Goal: Transaction & Acquisition: Purchase product/service

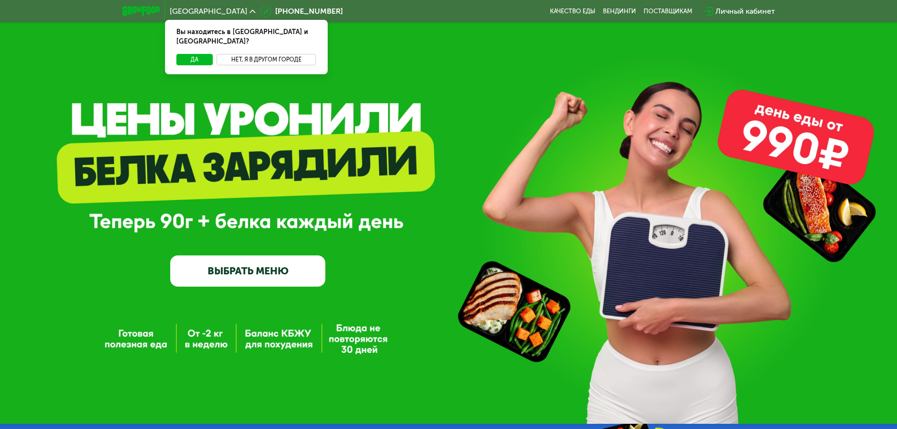
click at [228, 54] on button "Нет, я в другом городе" at bounding box center [267, 59] width 100 height 11
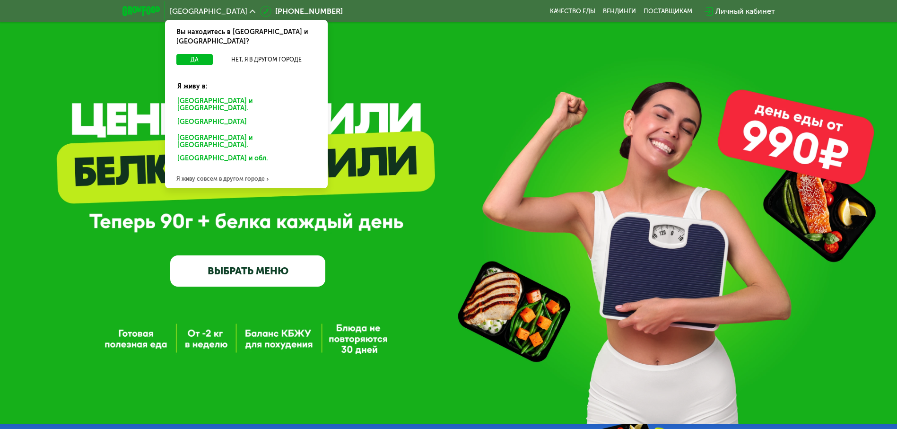
click at [245, 116] on div "Санкт-Петербурге и обл." at bounding box center [244, 123] width 147 height 15
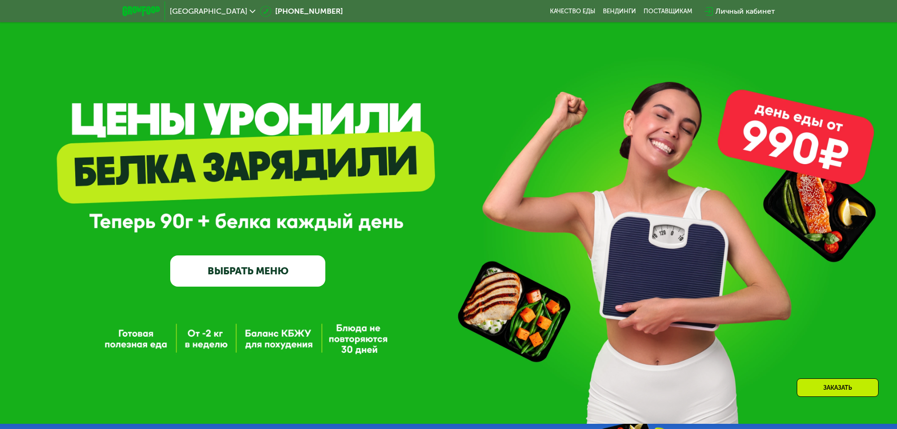
click at [249, 255] on link "ВЫБРАТЬ МЕНЮ" at bounding box center [247, 270] width 155 height 31
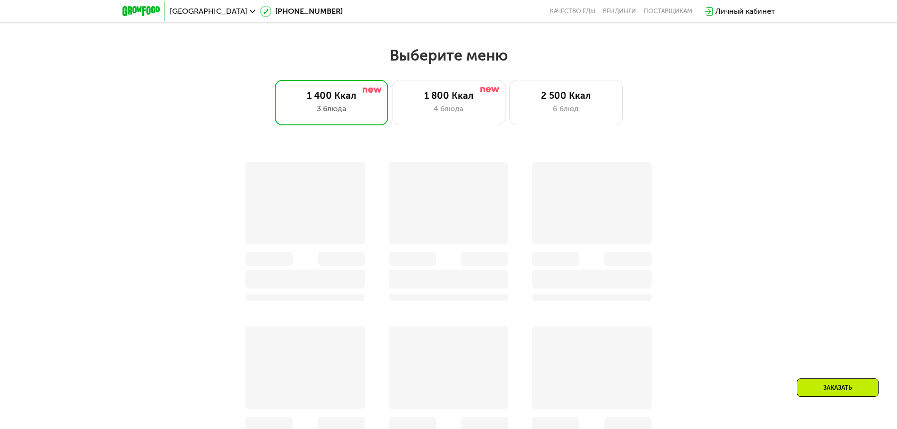
scroll to position [509, 0]
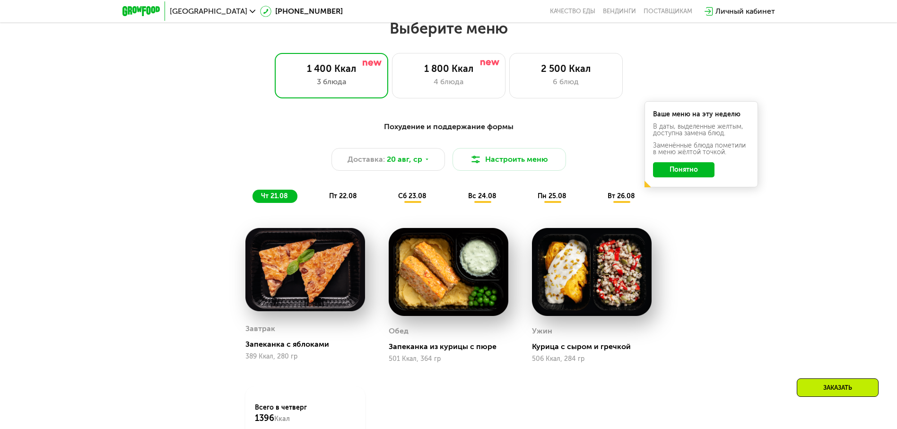
click at [679, 171] on button "Понятно" at bounding box center [683, 169] width 61 height 15
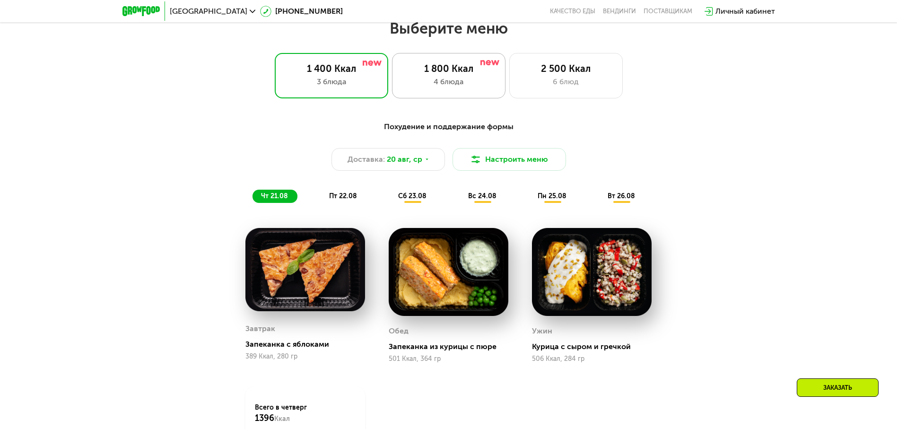
click at [461, 87] on div "4 блюда" at bounding box center [449, 81] width 94 height 11
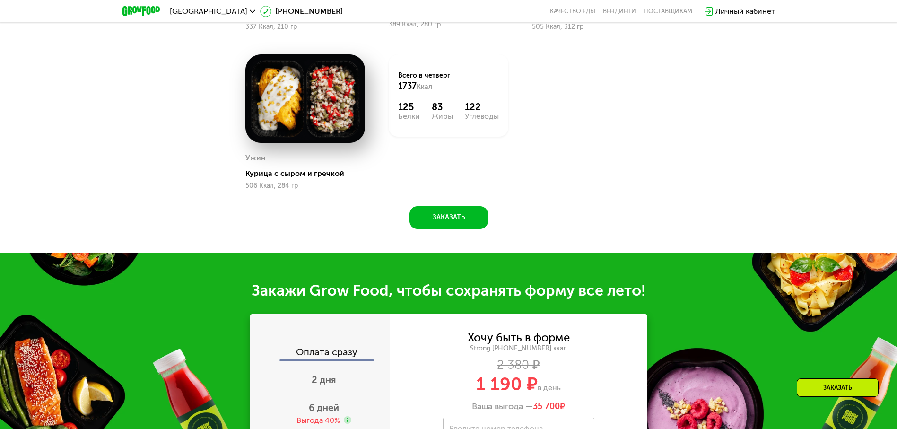
scroll to position [849, 0]
